Goal: Complete application form: Complete application form

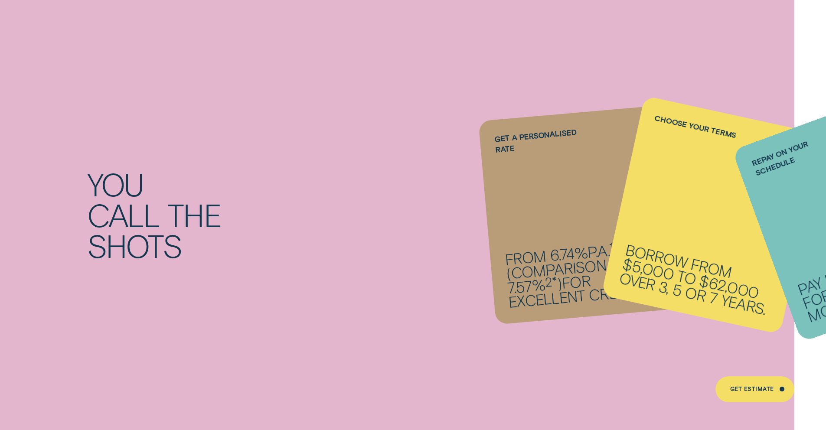
scroll to position [468, 0]
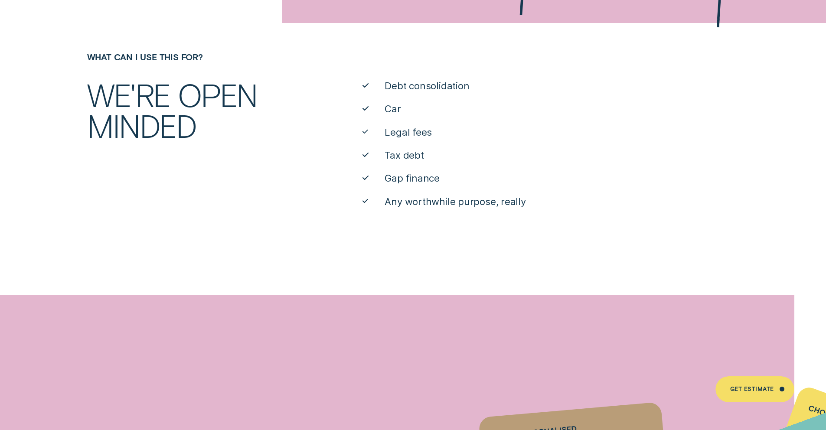
click at [394, 112] on span "Car" at bounding box center [392, 108] width 16 height 13
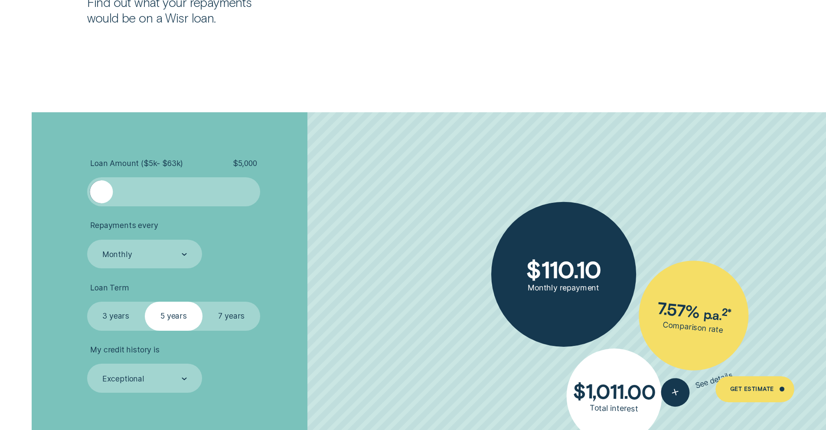
scroll to position [1930, 0]
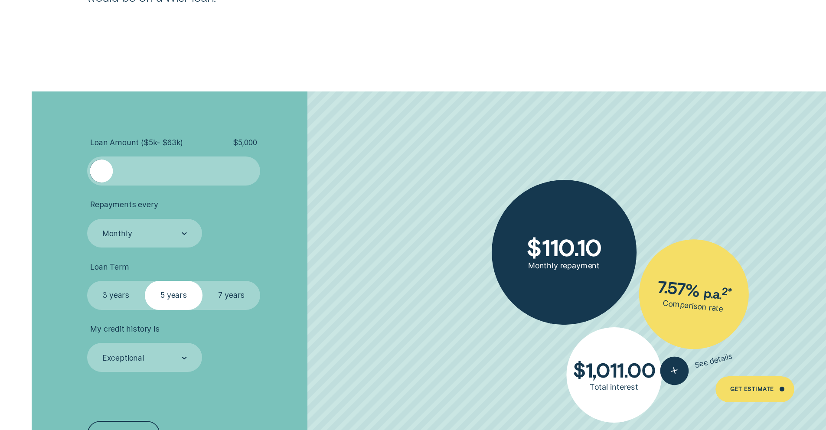
drag, startPoint x: 394, startPoint y: 112, endPoint x: 165, endPoint y: 163, distance: 234.0
click at [165, 163] on div at bounding box center [173, 171] width 144 height 23
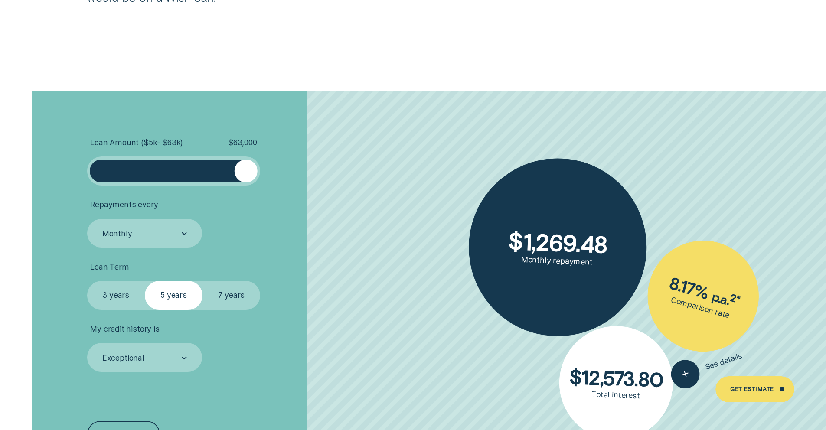
drag, startPoint x: 165, startPoint y: 163, endPoint x: 264, endPoint y: 174, distance: 99.5
click at [264, 174] on li "Loan Amount ( $5k - $63k ) $ 63,000" at bounding box center [220, 162] width 266 height 48
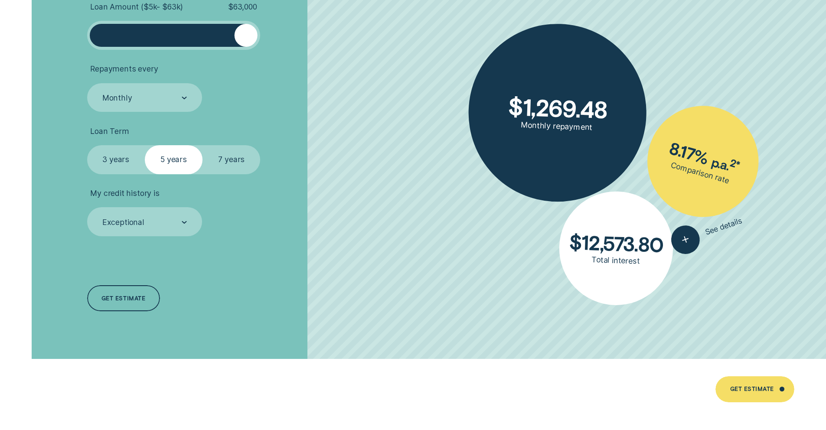
scroll to position [2101, 0]
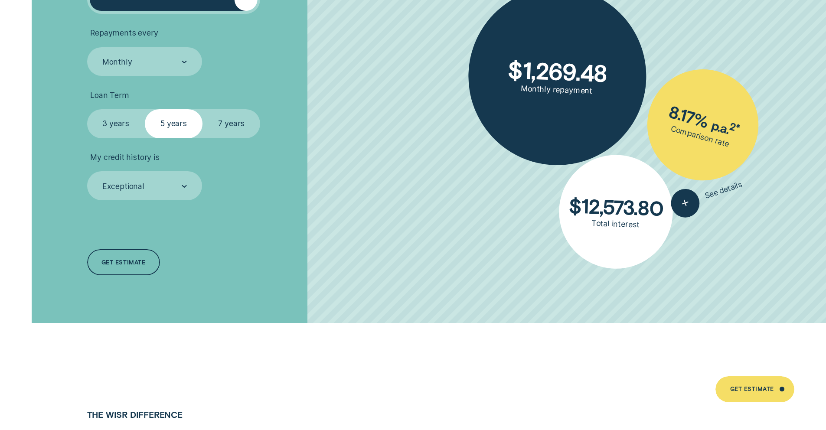
drag, startPoint x: 264, startPoint y: 174, endPoint x: 133, endPoint y: 130, distance: 138.0
click at [133, 130] on label "3 years" at bounding box center [116, 123] width 58 height 29
click at [87, 109] on input "3 years" at bounding box center [87, 109] width 0 height 0
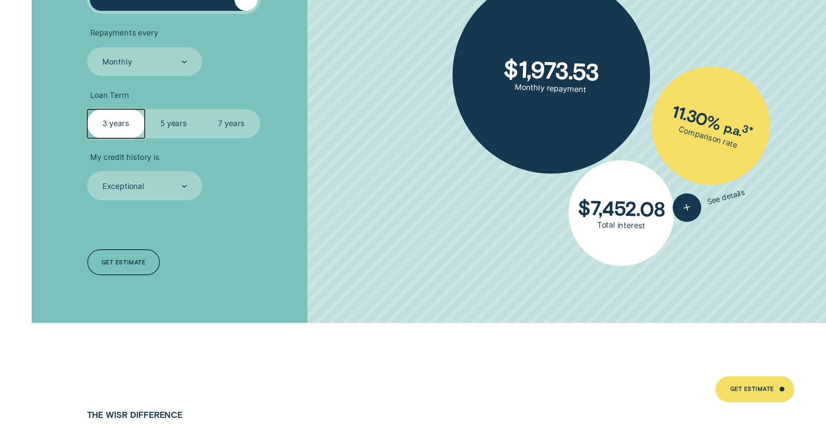
click at [155, 184] on div "Exceptional" at bounding box center [143, 186] width 85 height 11
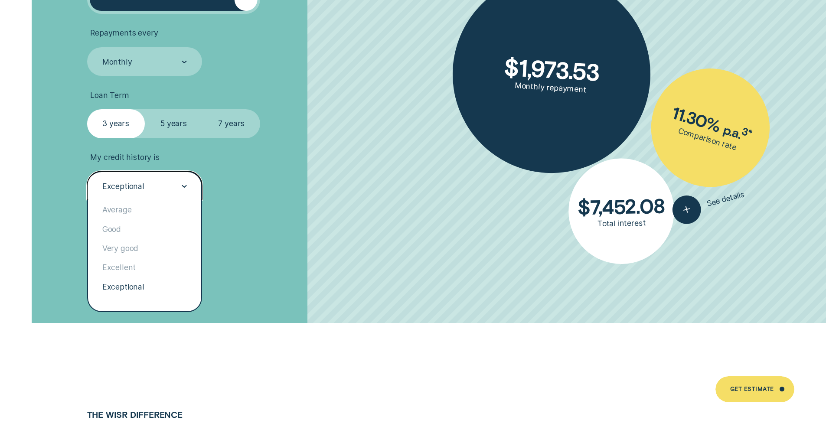
click at [138, 289] on div "Exceptional" at bounding box center [145, 286] width 114 height 19
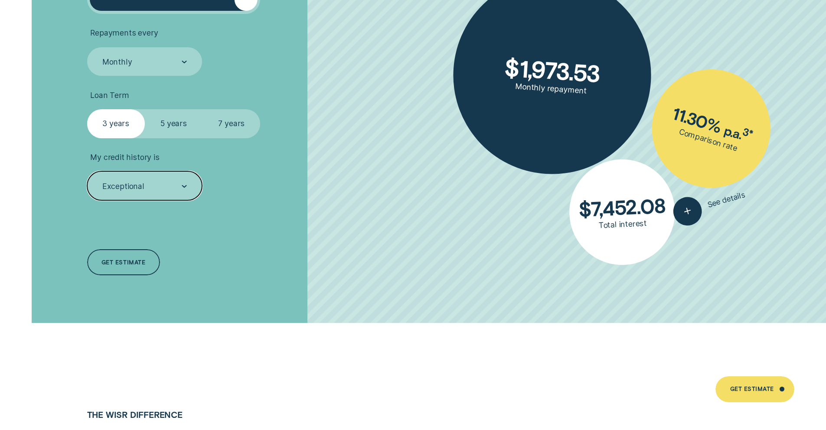
click at [167, 190] on div "Exceptional" at bounding box center [143, 186] width 85 height 11
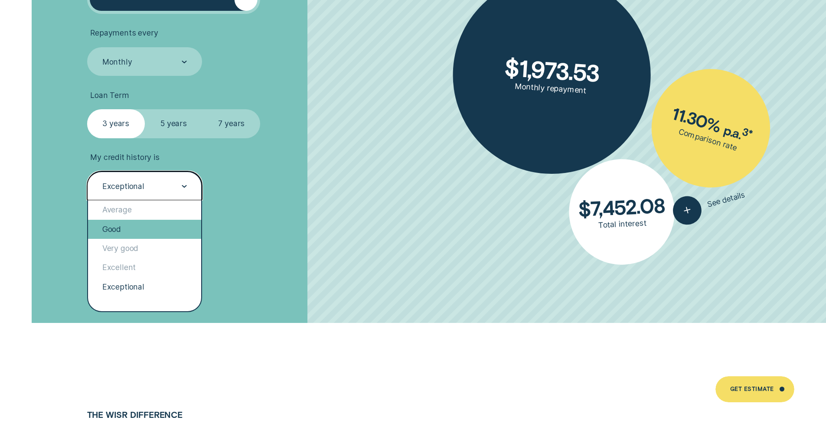
drag, startPoint x: 133, startPoint y: 130, endPoint x: 160, endPoint y: 230, distance: 103.0
click at [160, 230] on div "Good" at bounding box center [145, 229] width 114 height 19
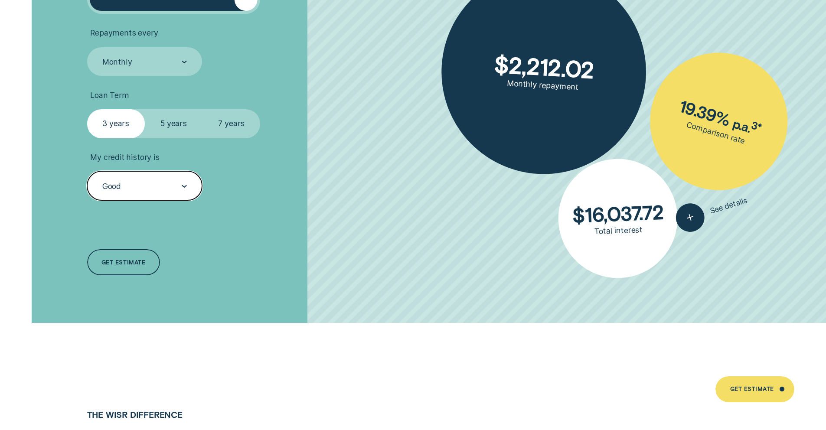
click at [170, 194] on div "Good" at bounding box center [144, 185] width 115 height 29
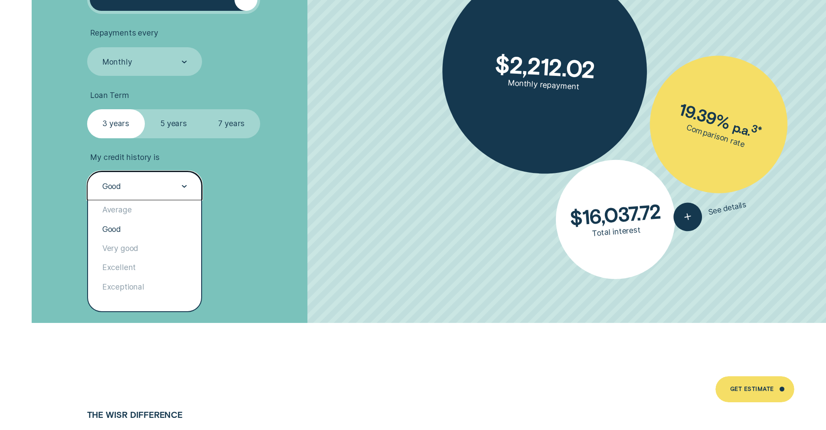
click at [131, 250] on div "Very good" at bounding box center [145, 248] width 114 height 19
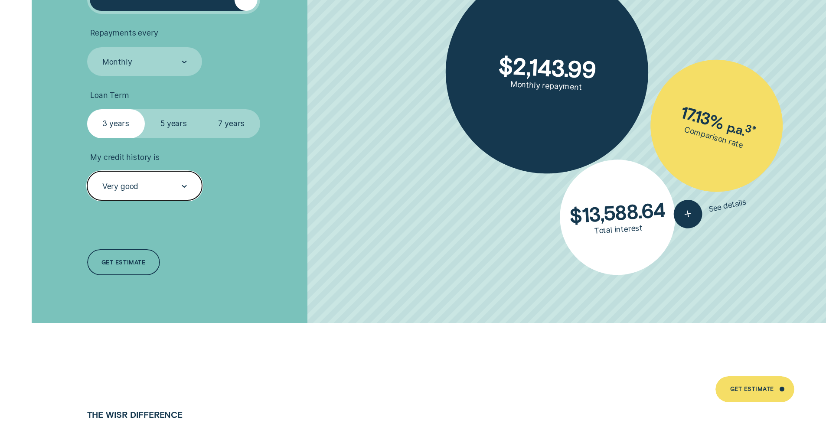
click at [159, 186] on div "Very good" at bounding box center [143, 186] width 85 height 11
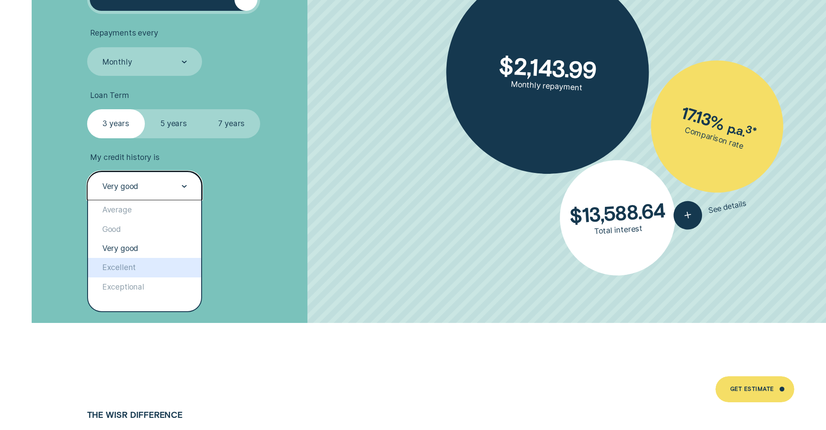
click at [142, 269] on div "Excellent" at bounding box center [145, 267] width 114 height 19
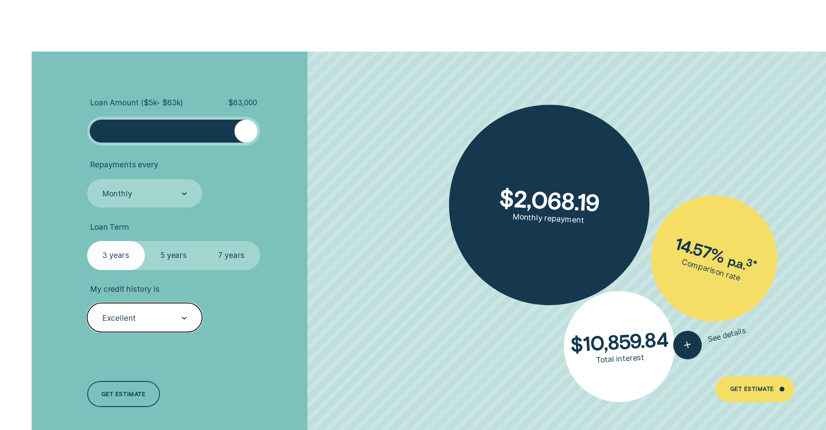
scroll to position [2080, 0]
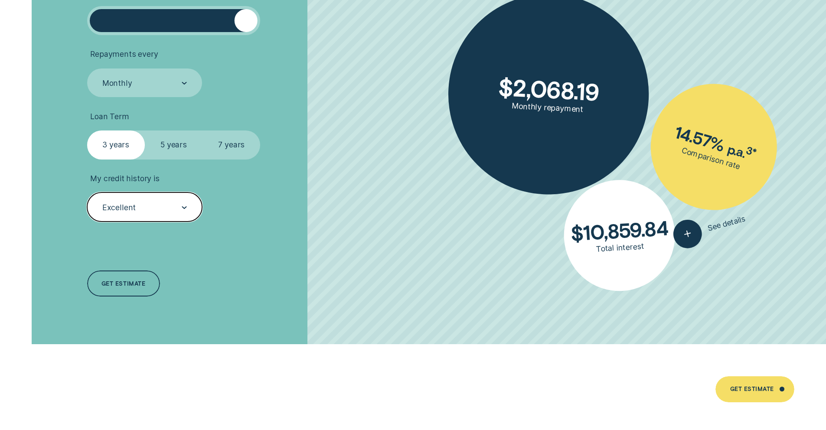
drag, startPoint x: 160, startPoint y: 230, endPoint x: 172, endPoint y: 207, distance: 25.2
click at [172, 207] on div "Excellent" at bounding box center [143, 207] width 85 height 11
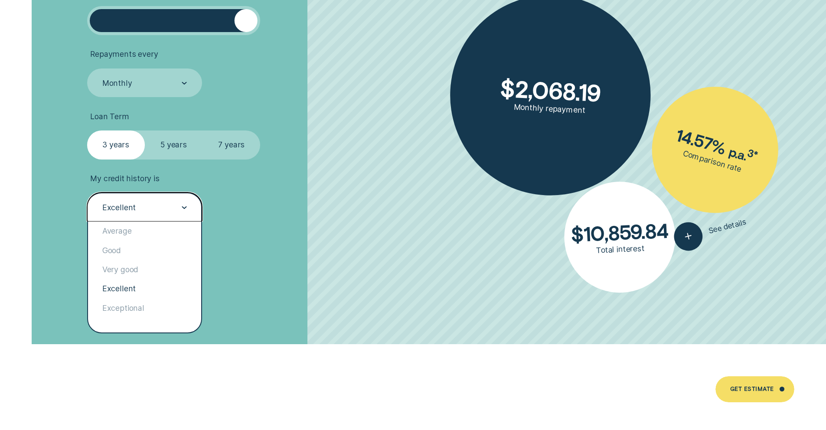
click at [127, 310] on div "Exceptional" at bounding box center [145, 308] width 114 height 19
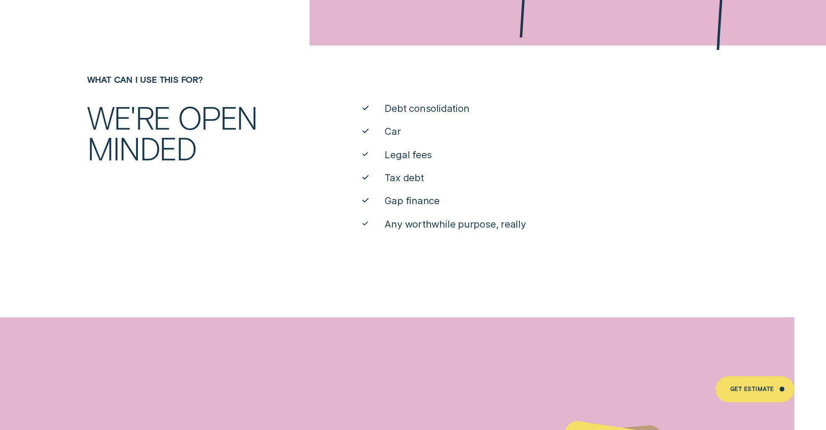
scroll to position [0, 0]
